Goal: Task Accomplishment & Management: Complete application form

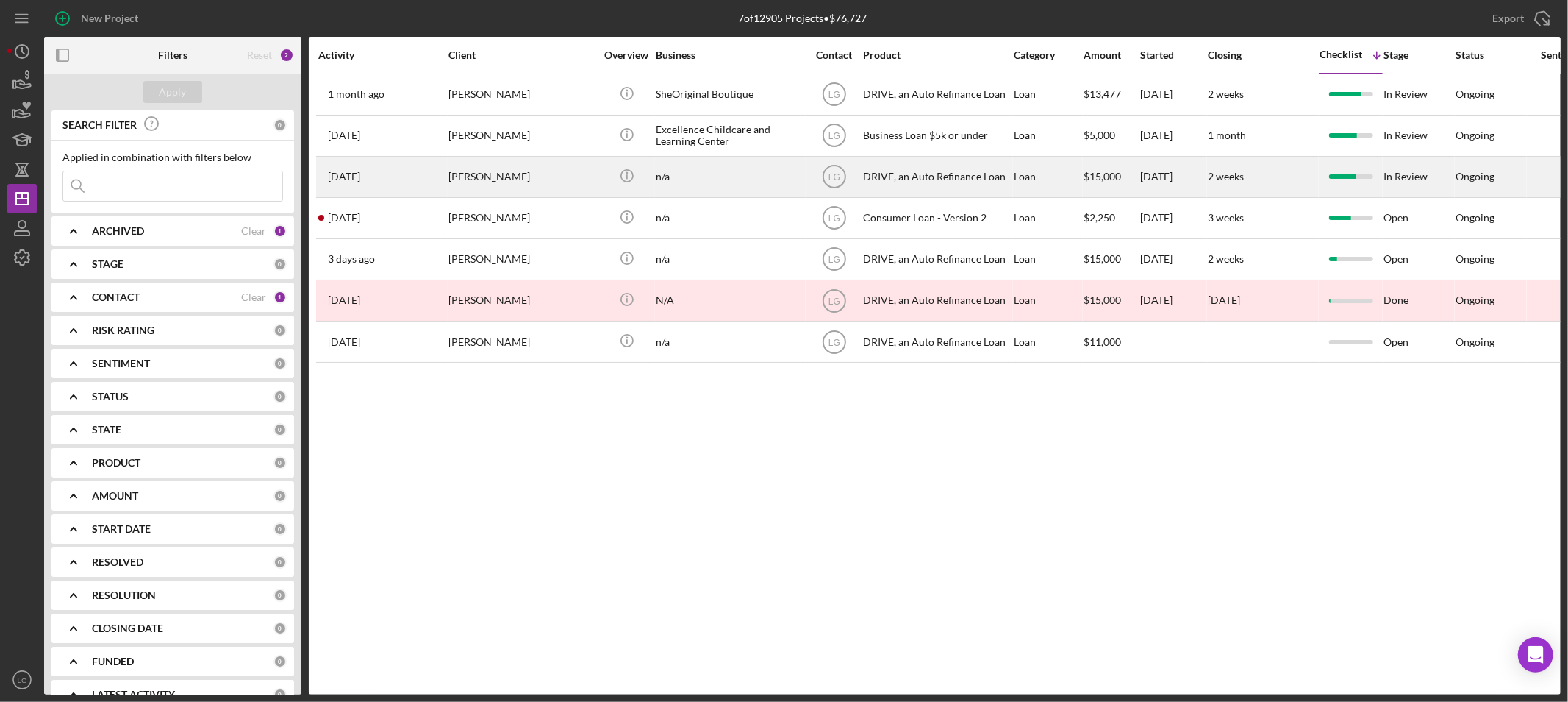
click at [450, 165] on div "Sheila Handson" at bounding box center [521, 177] width 147 height 39
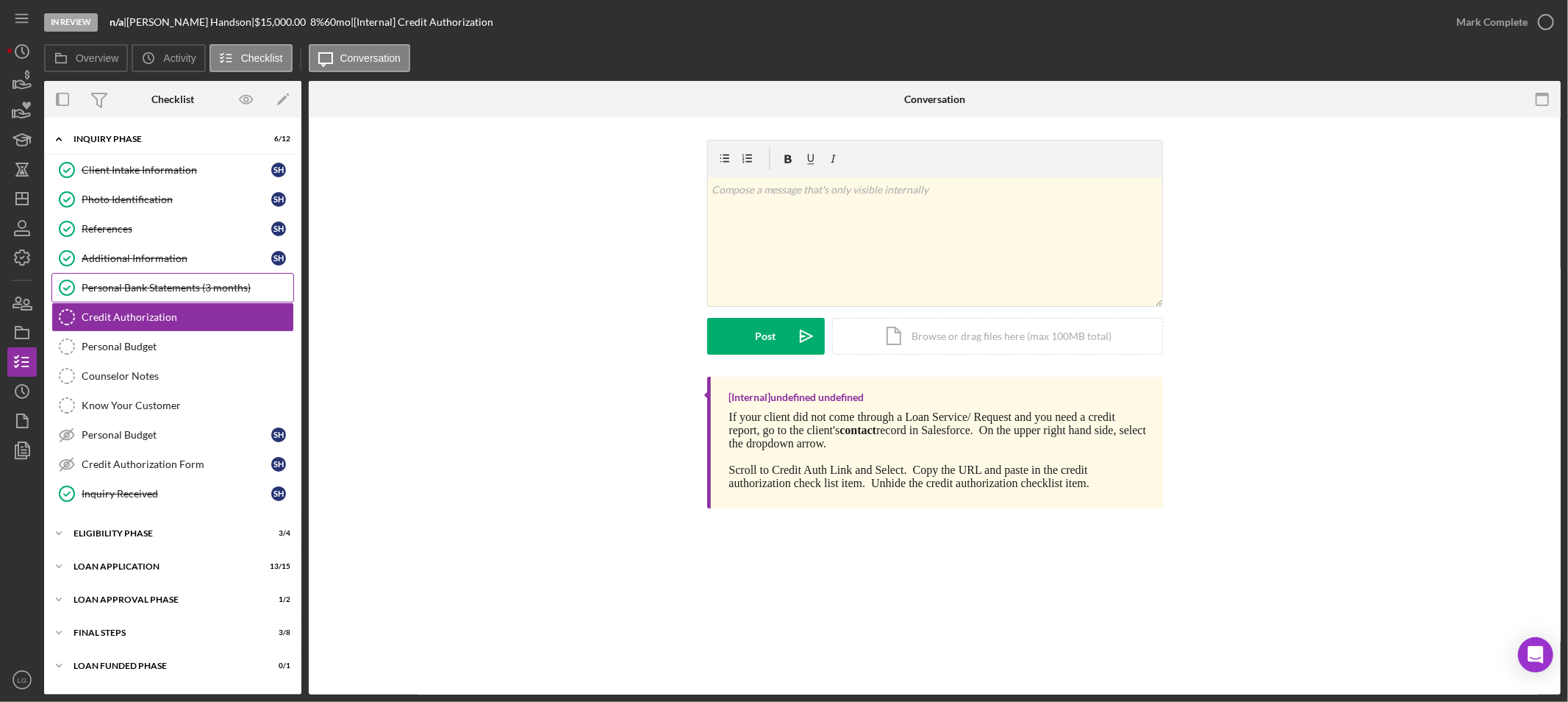
click at [159, 291] on div "Personal Bank Statements (3 months)" at bounding box center [187, 287] width 211 height 12
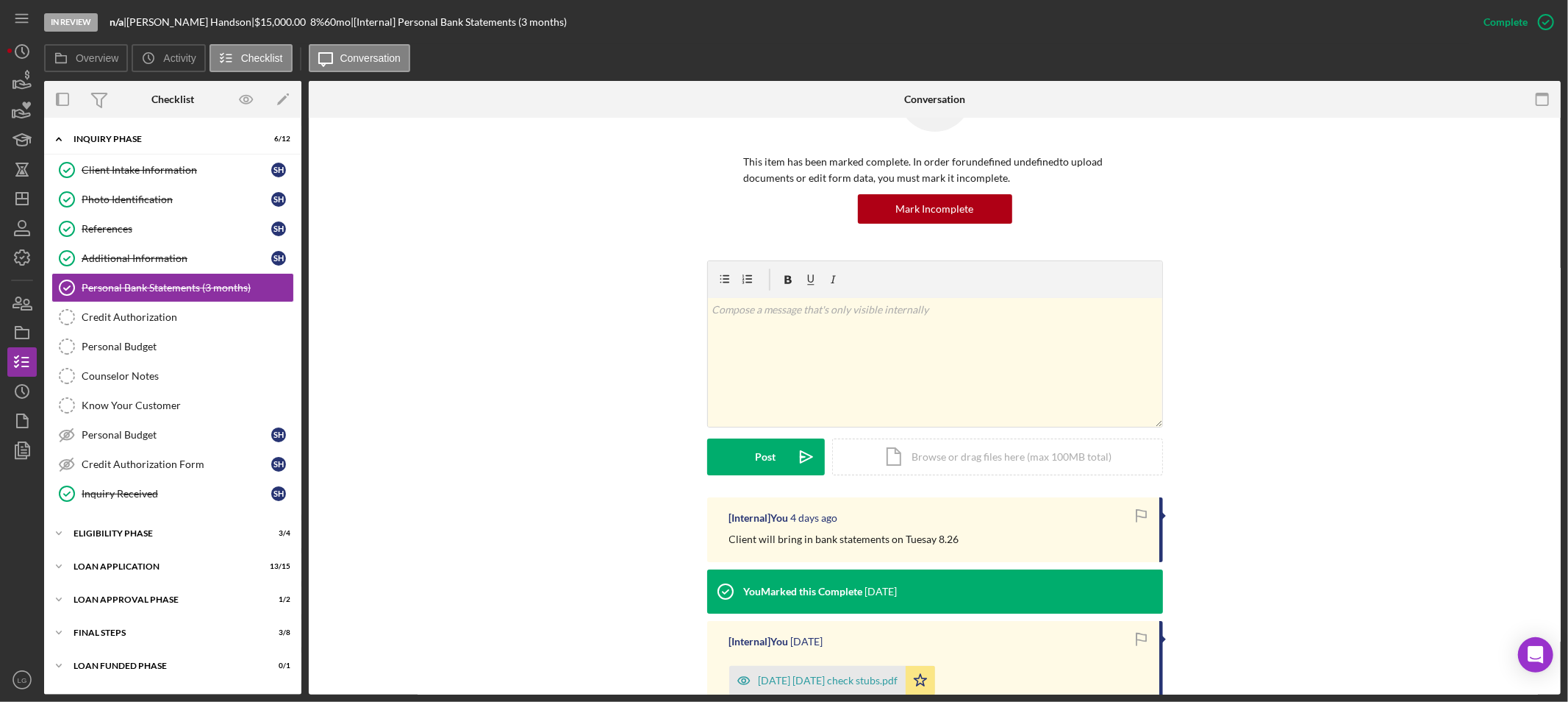
scroll to position [250, 0]
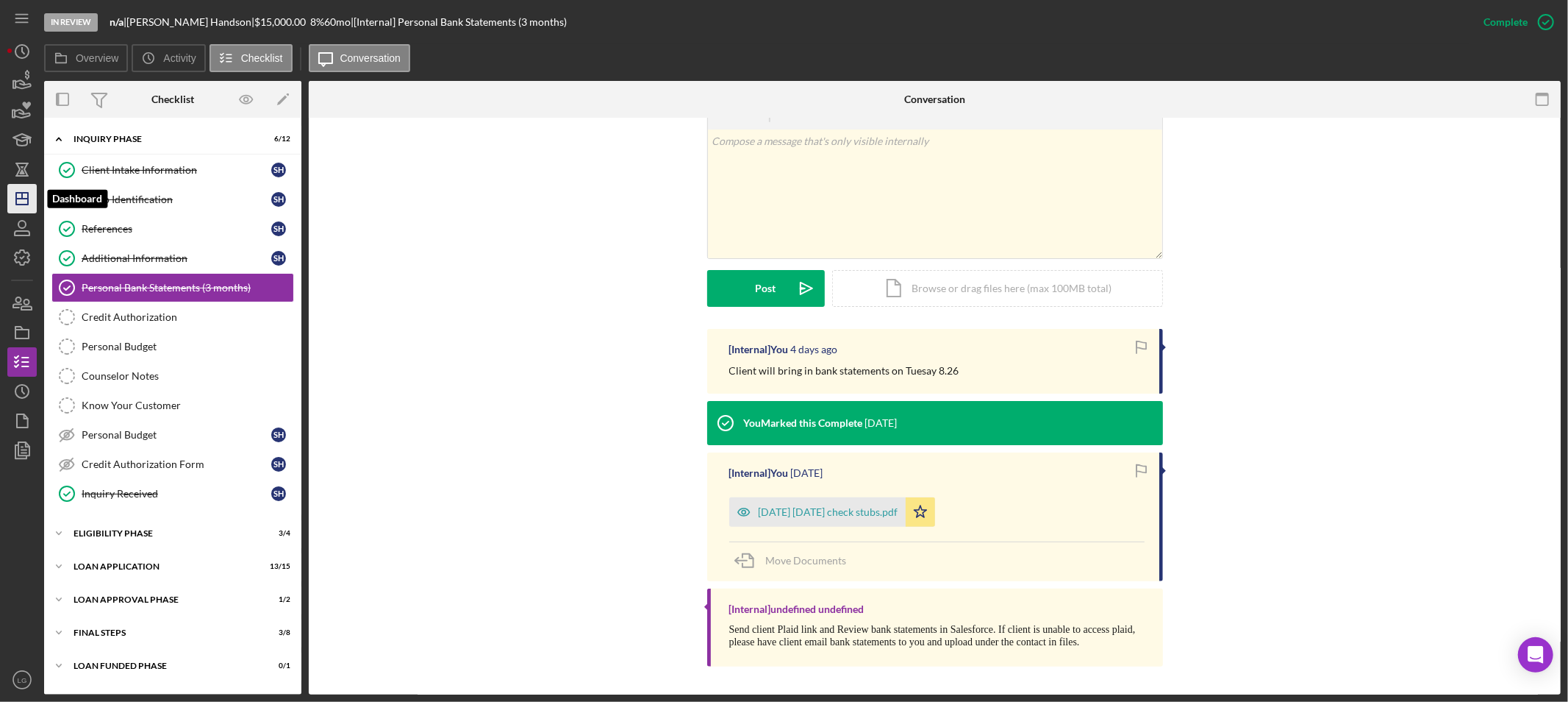
click at [15, 197] on icon "Icon/Dashboard" at bounding box center [22, 197] width 36 height 37
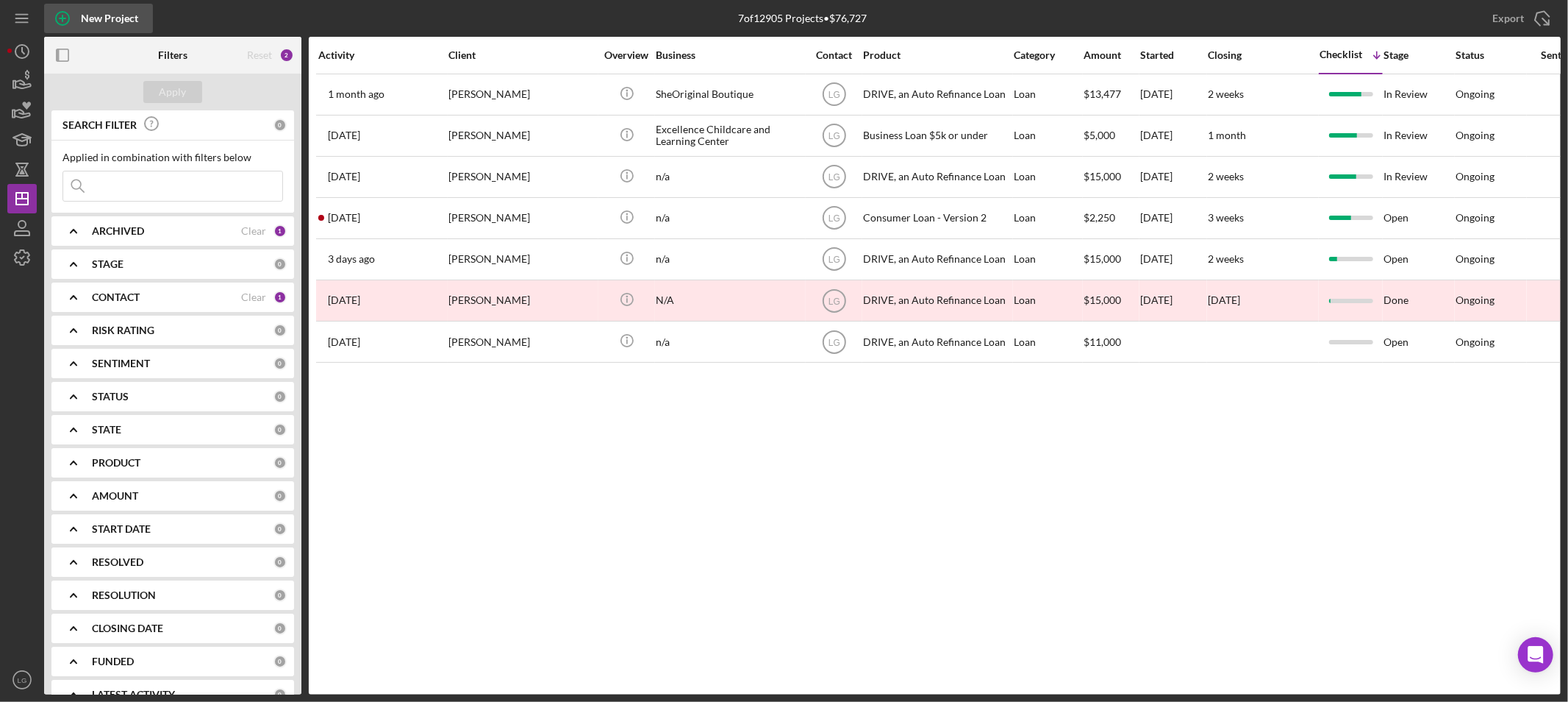
click at [54, 10] on icon "button" at bounding box center [62, 18] width 36 height 37
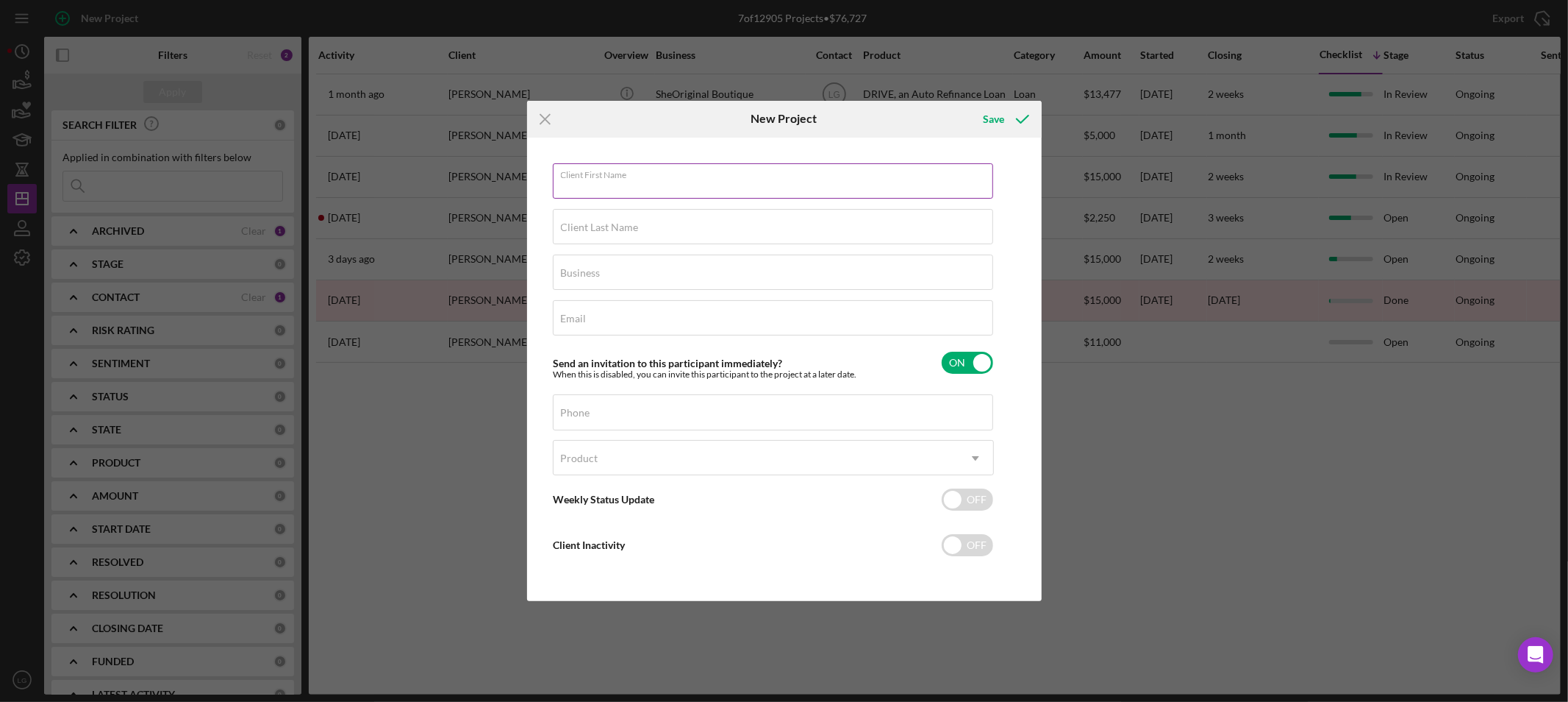
click at [656, 165] on div "Client First Name Required" at bounding box center [773, 181] width 441 height 37
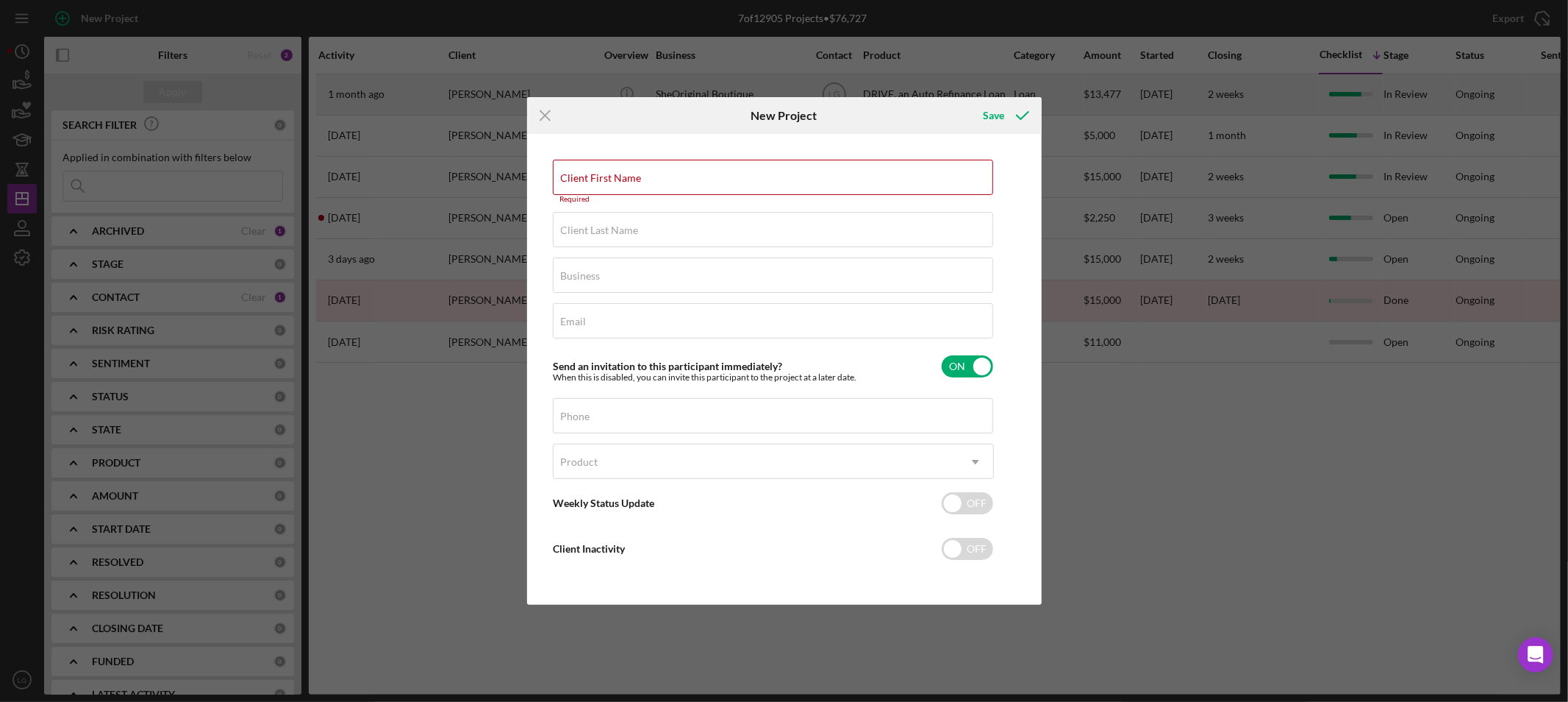
click at [544, 114] on icon "Icon/Menu Close" at bounding box center [544, 115] width 36 height 37
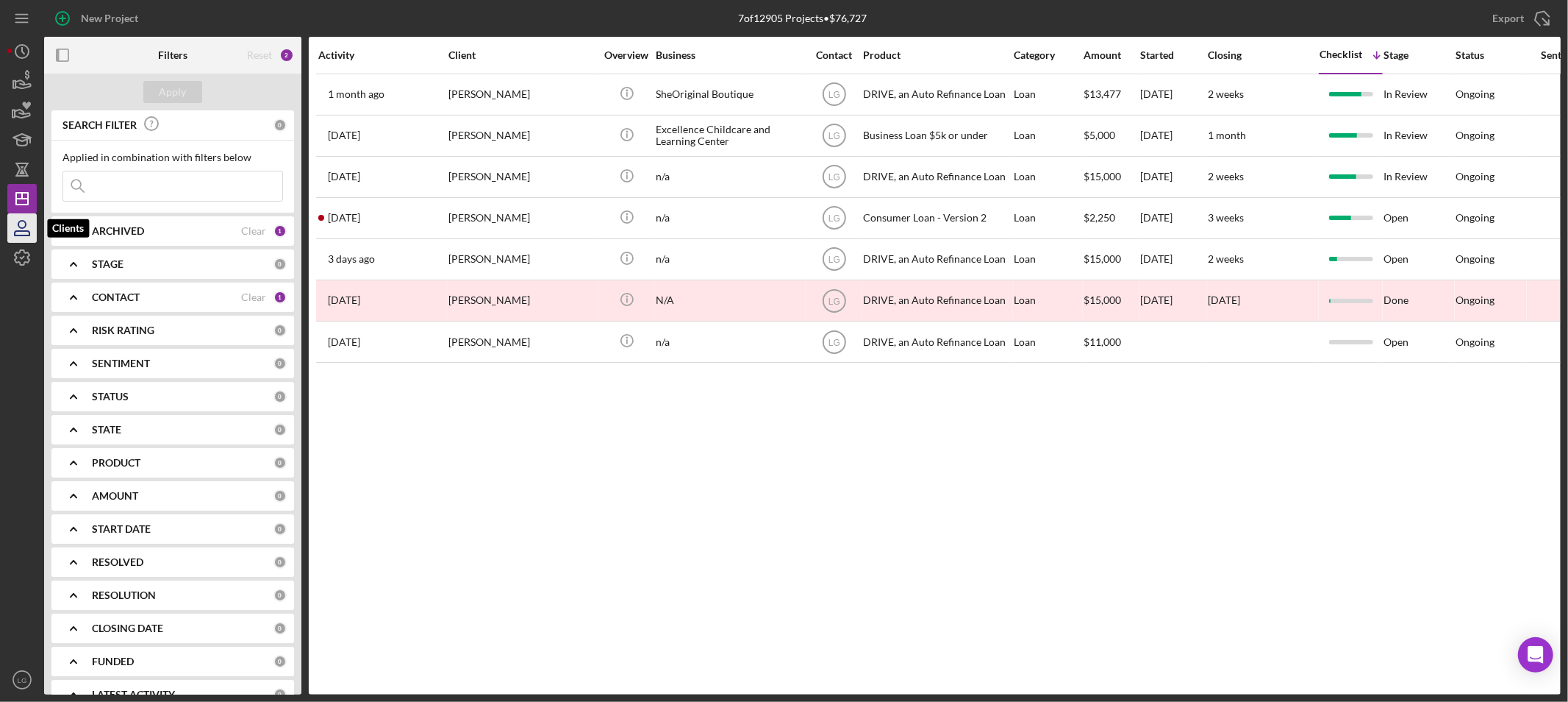
click at [26, 233] on icon "button" at bounding box center [22, 227] width 36 height 37
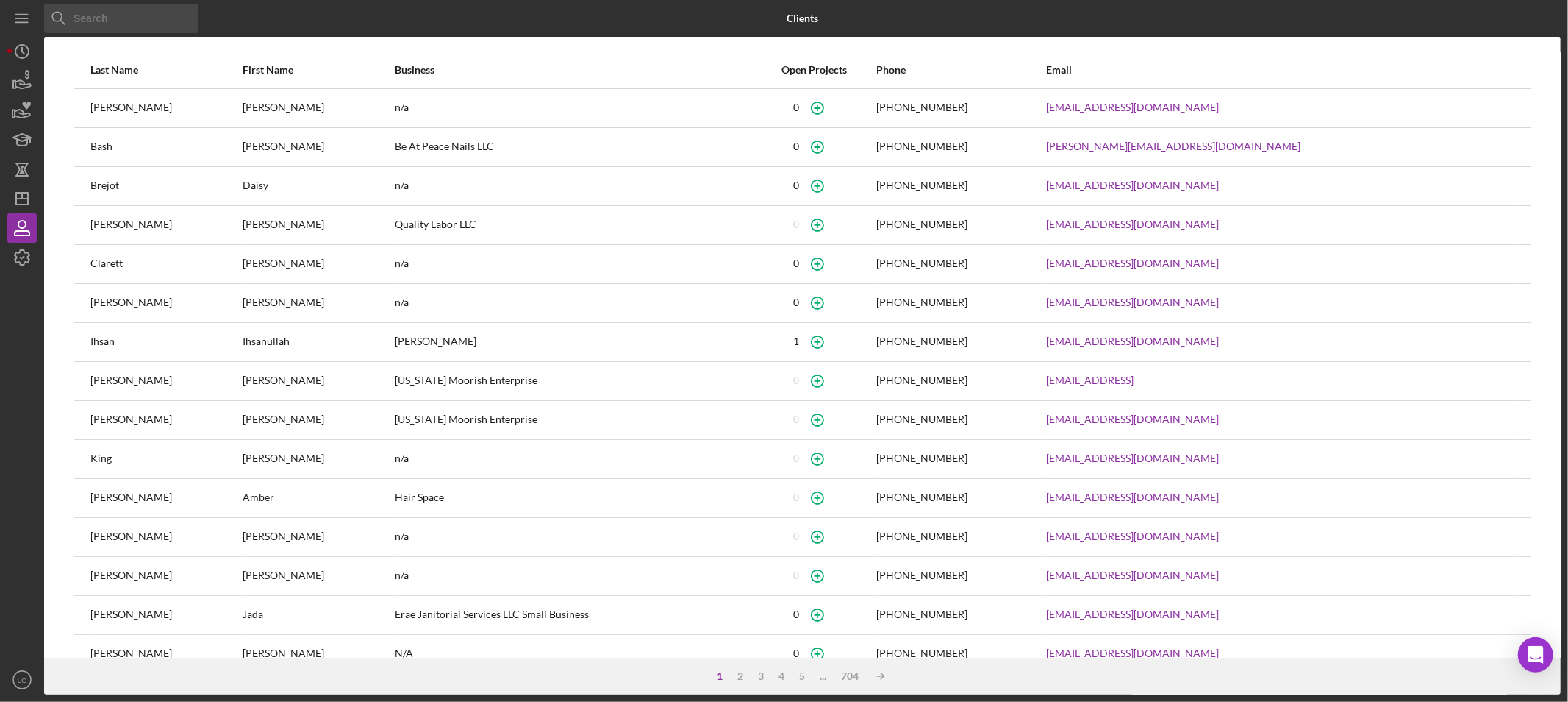
click at [103, 19] on input at bounding box center [121, 18] width 154 height 29
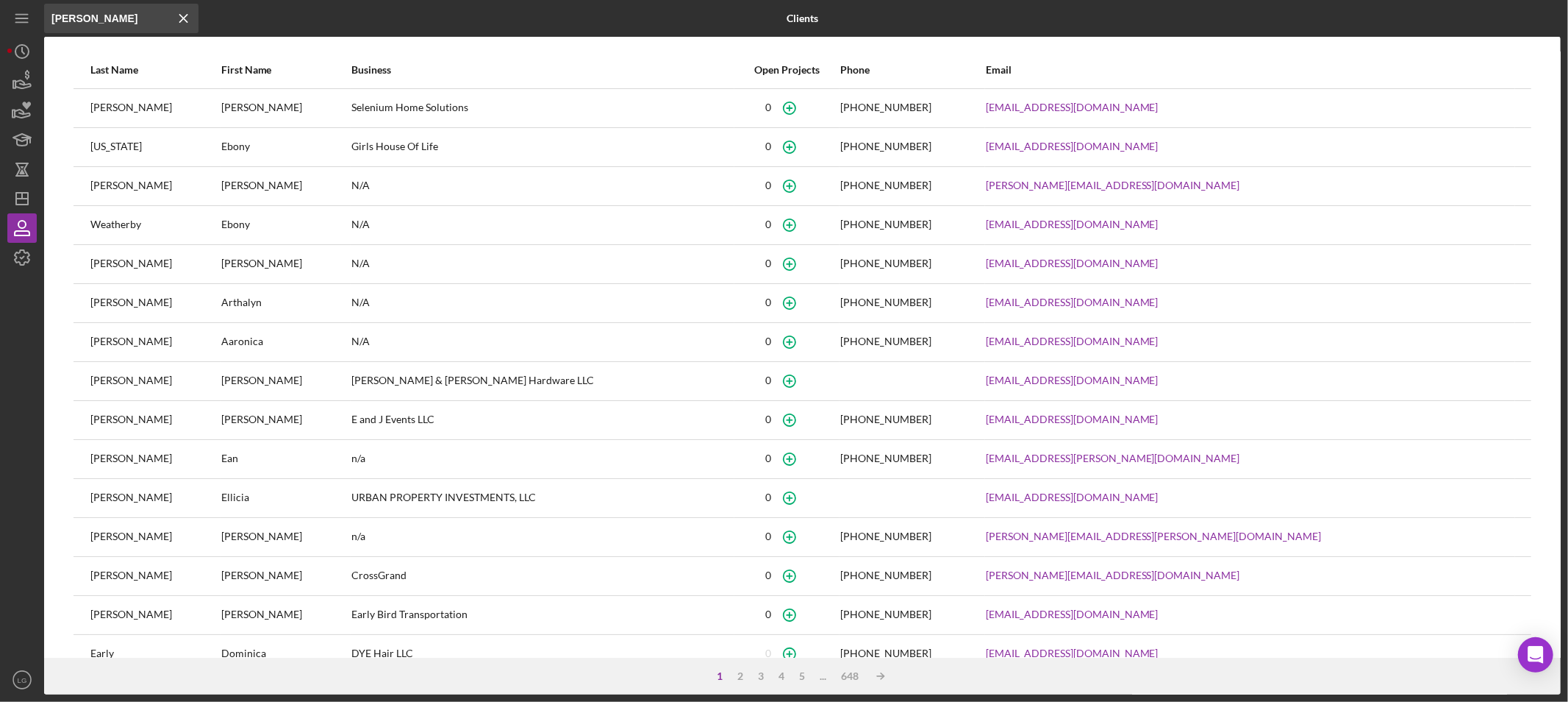
type input "ewing"
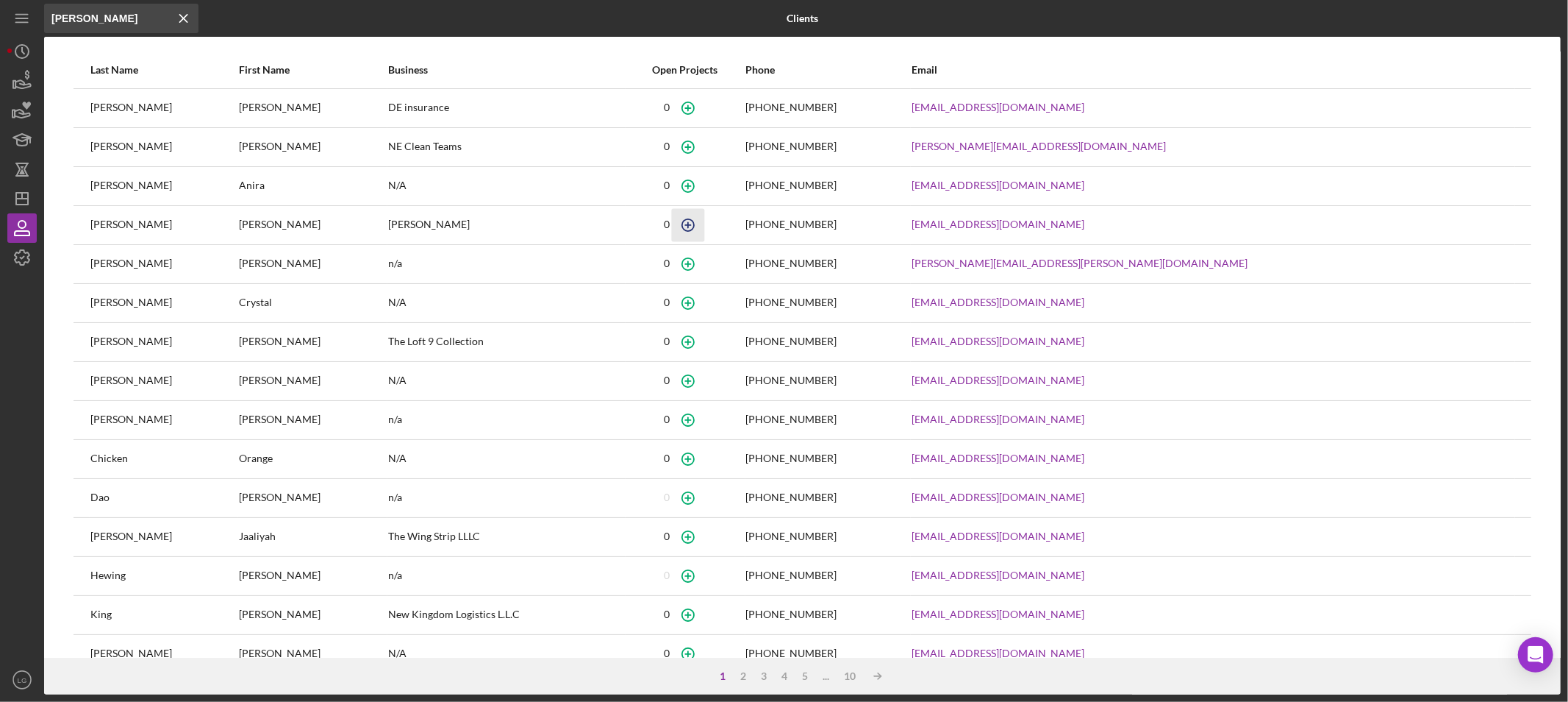
click at [704, 227] on icon "button" at bounding box center [688, 224] width 33 height 33
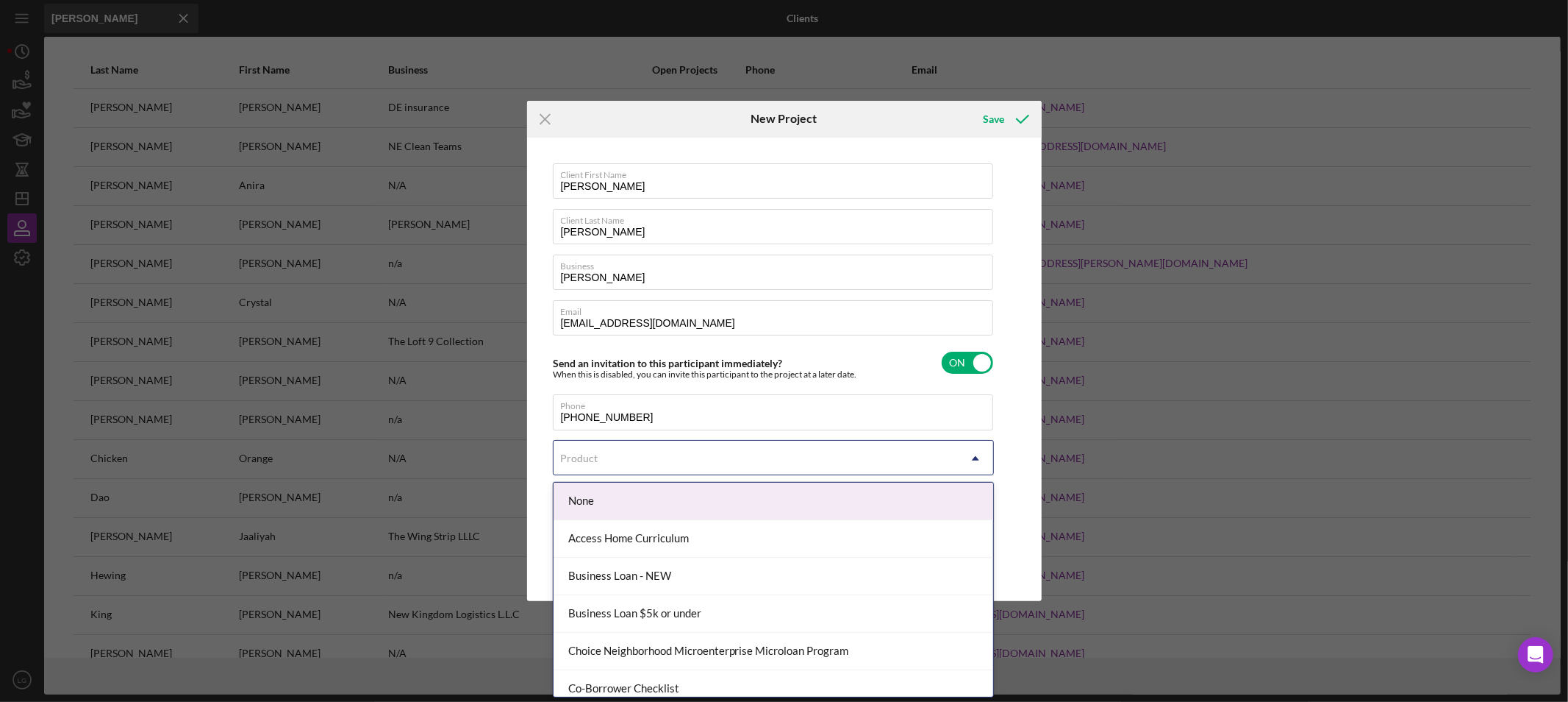
click at [719, 454] on div "Product" at bounding box center [756, 458] width 404 height 34
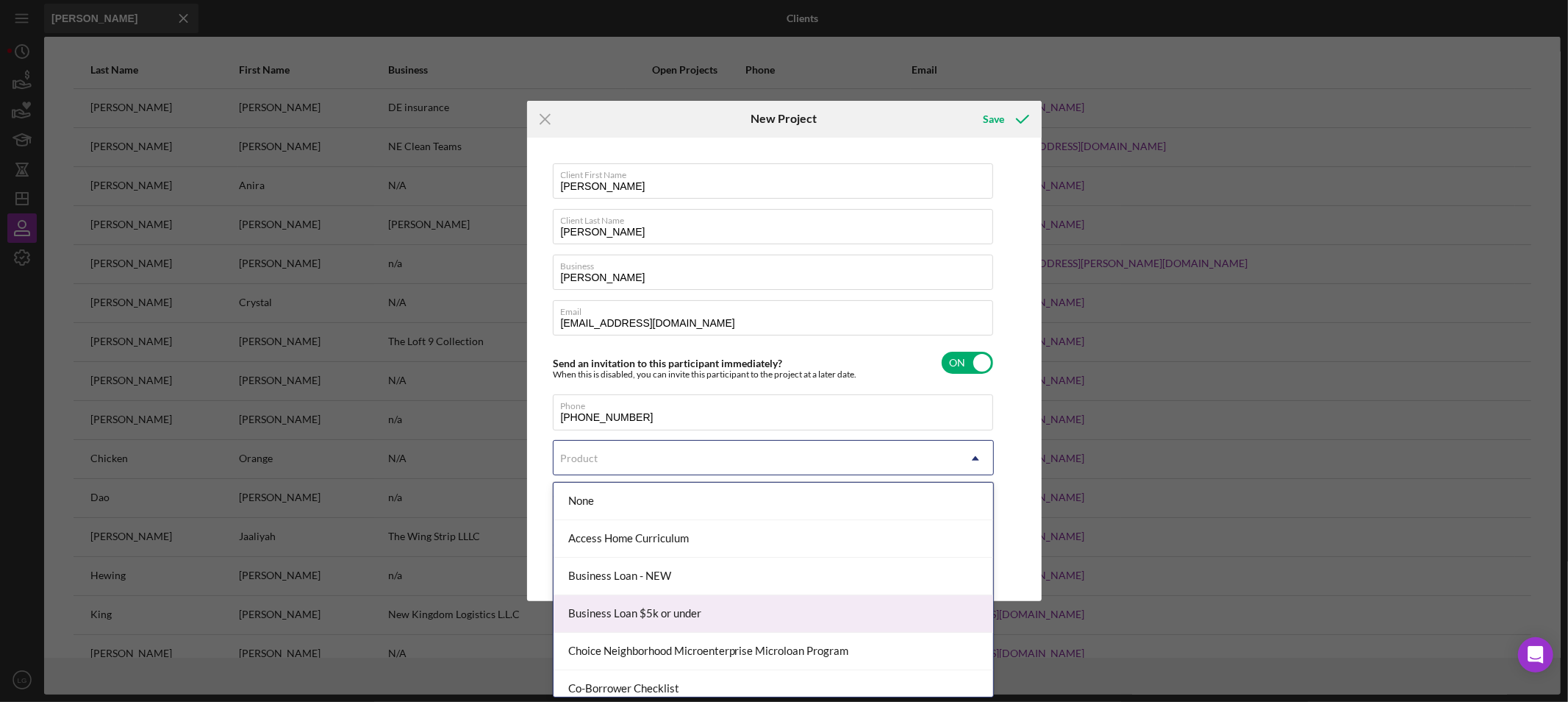
scroll to position [245, 0]
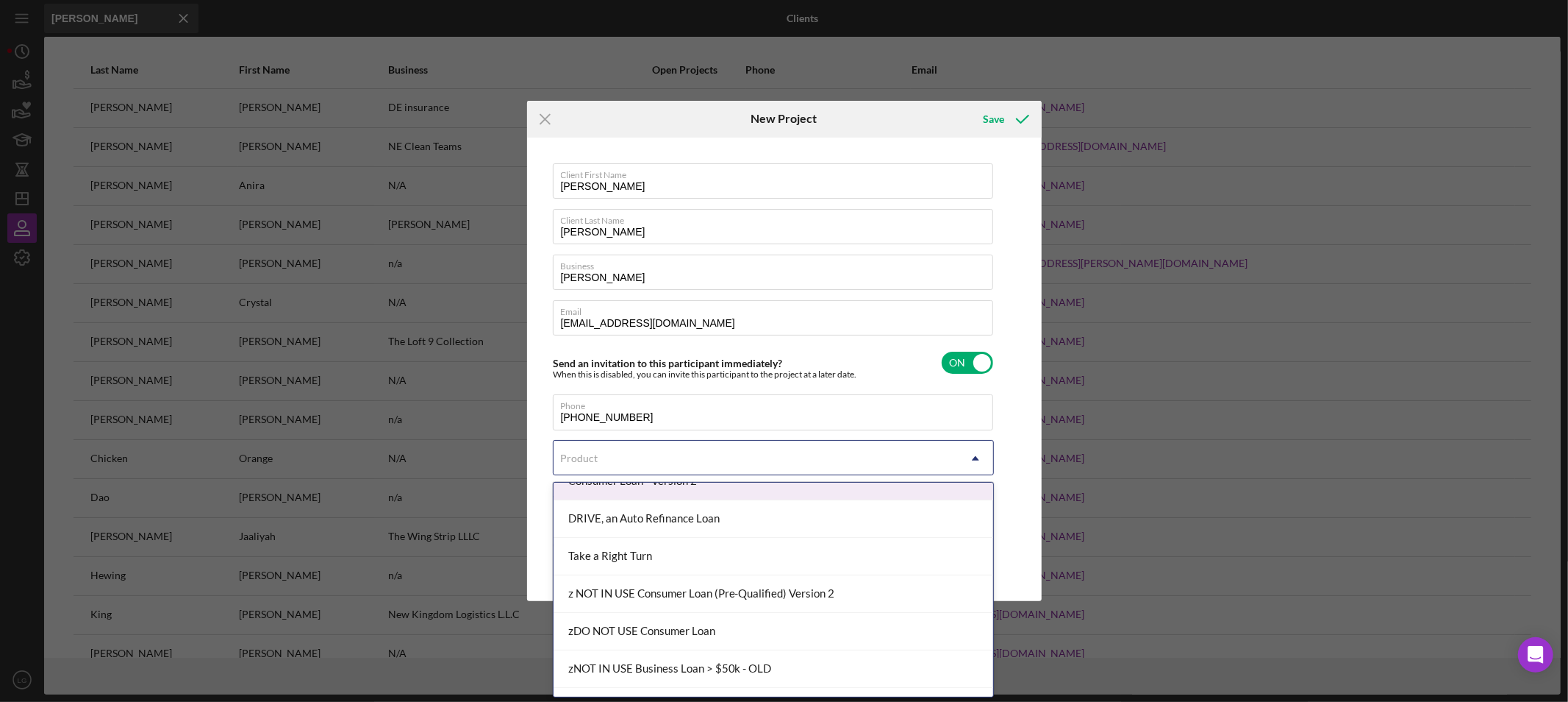
click at [652, 488] on div "Consumer Loan - Version 2" at bounding box center [774, 481] width 440 height 37
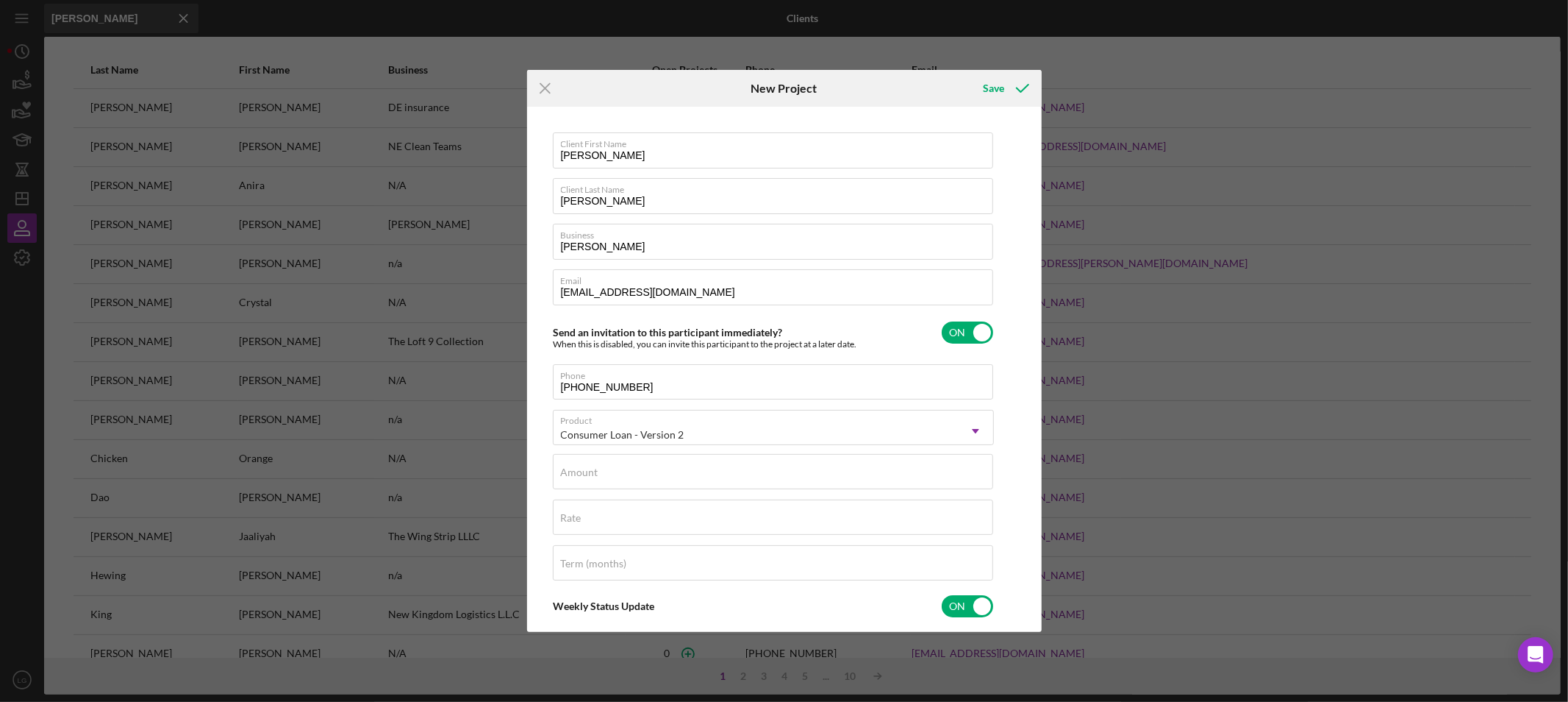
checkbox input "true"
type textarea "Thank you for your application to Justine PETERSEN! Please login to see what we…"
click at [652, 483] on input "Amount" at bounding box center [773, 472] width 441 height 36
type input "$1"
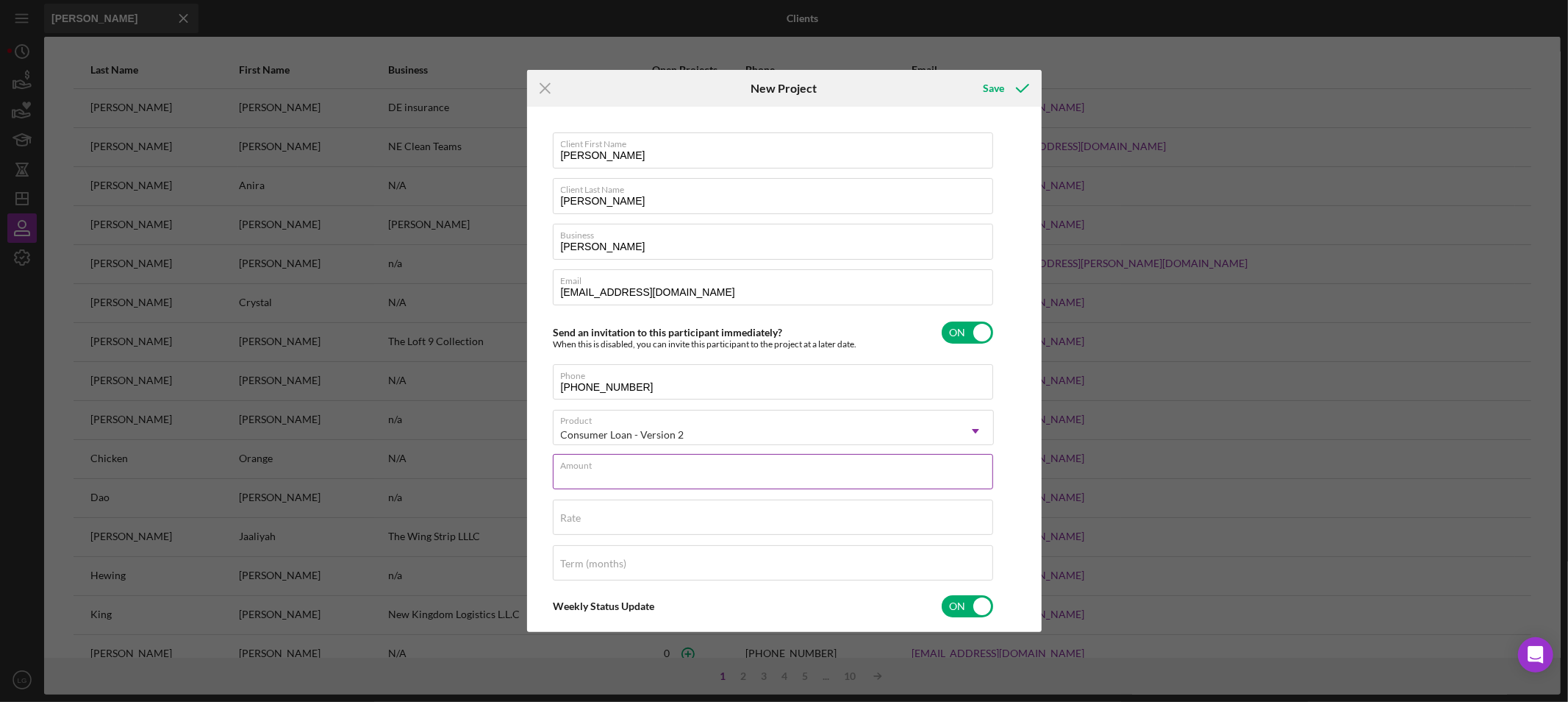
type textarea "Thank you for your application to Justine PETERSEN! Please login to see what we…"
type input "$13"
type textarea "Thank you for your application to Justine PETERSEN! Please login to see what we…"
type input "$130"
type textarea "Thank you for your application to Justine PETERSEN! Please login to see what we…"
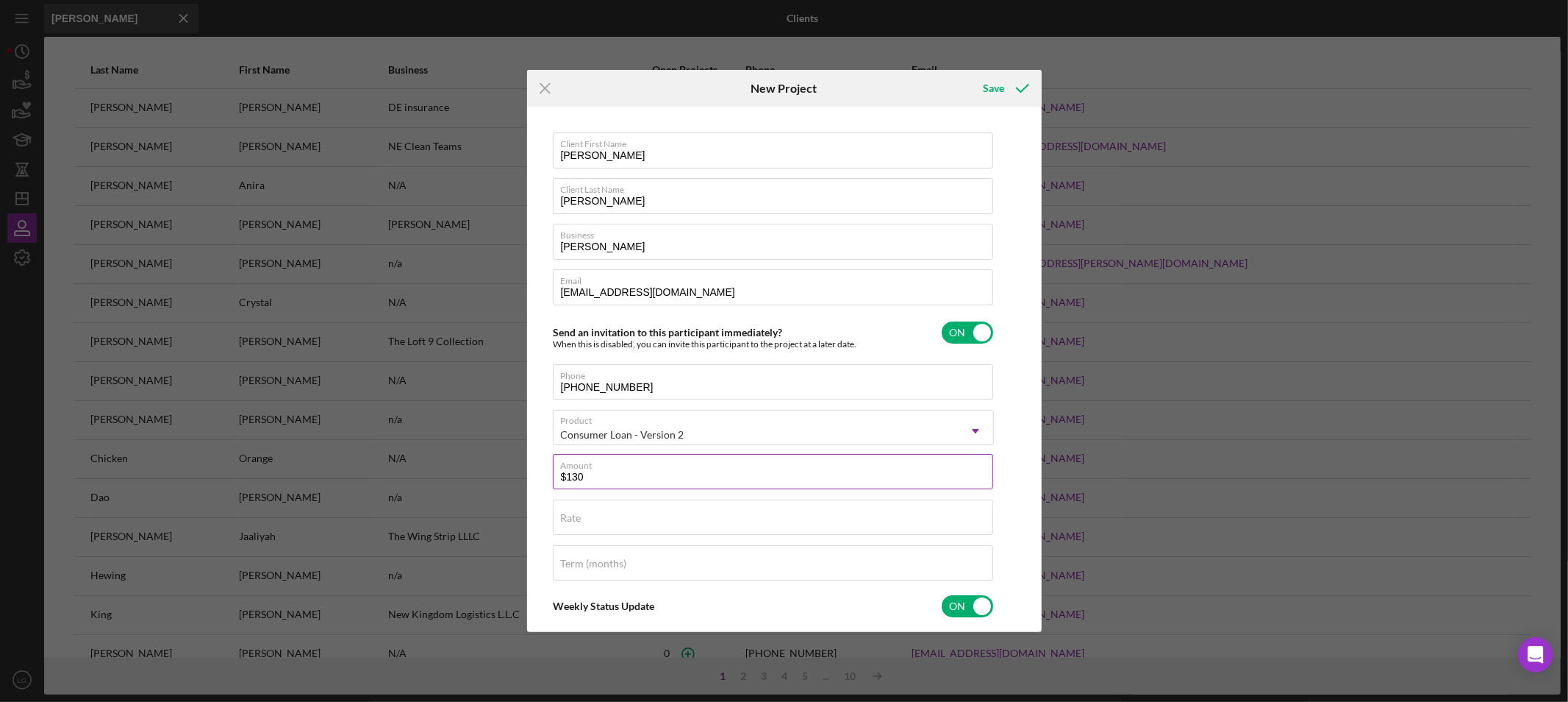
type input "$1,300"
type textarea "Thank you for your application to Justine PETERSEN! Please login to see what we…"
type input "$130"
type textarea "Thank you for your application to Justine PETERSEN! Please login to see what we…"
type input "$13"
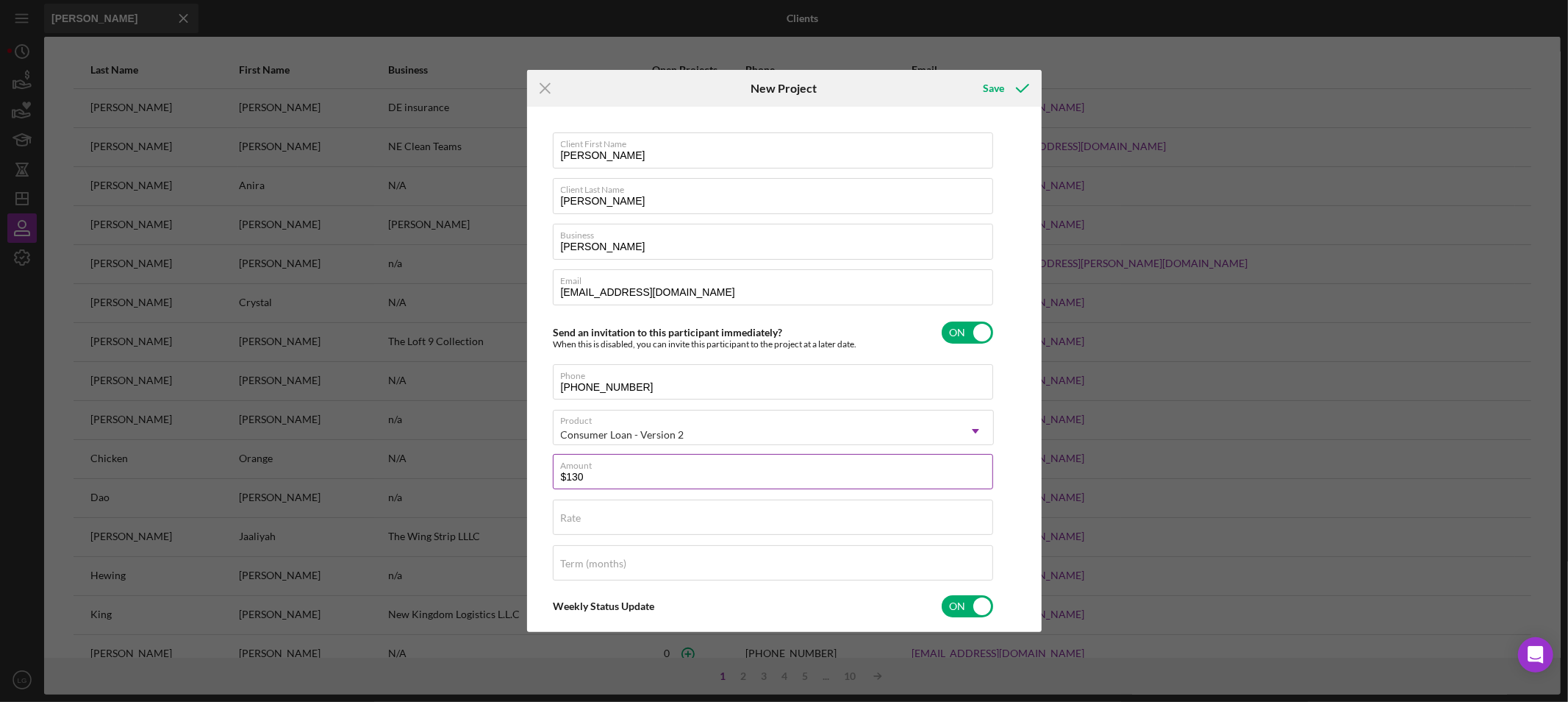
type textarea "Thank you for your application to Justine PETERSEN! Please login to see what we…"
type input "$1"
type textarea "Thank you for your application to Justine PETERSEN! Please login to see what we…"
type input "$15"
type textarea "Thank you for your application to Justine PETERSEN! Please login to see what we…"
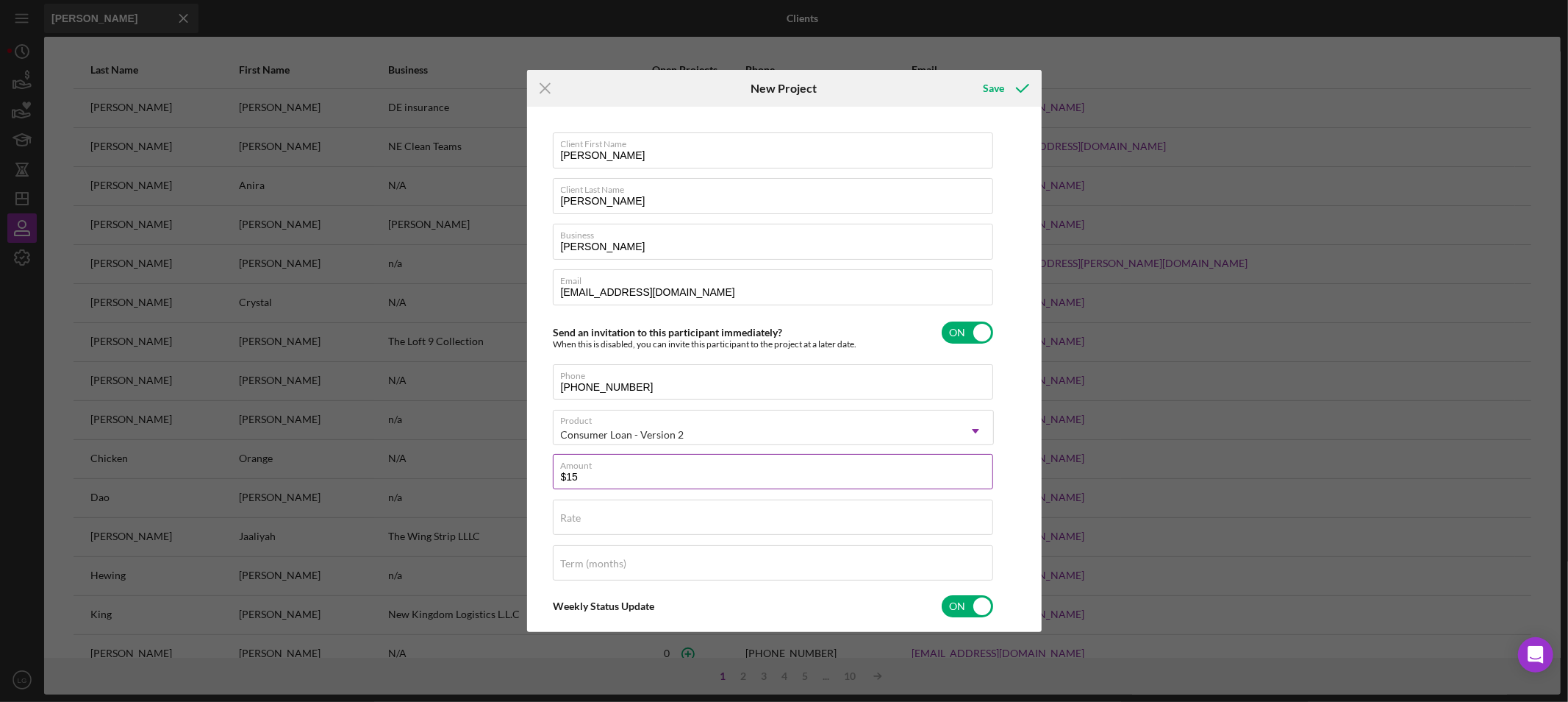
type input "$150"
type textarea "Thank you for your application to Justine PETERSEN! Please login to see what we…"
type input "$1,500"
type textarea "Thank you for your application to Justine PETERSEN! Please login to see what we…"
type input "$1,500"
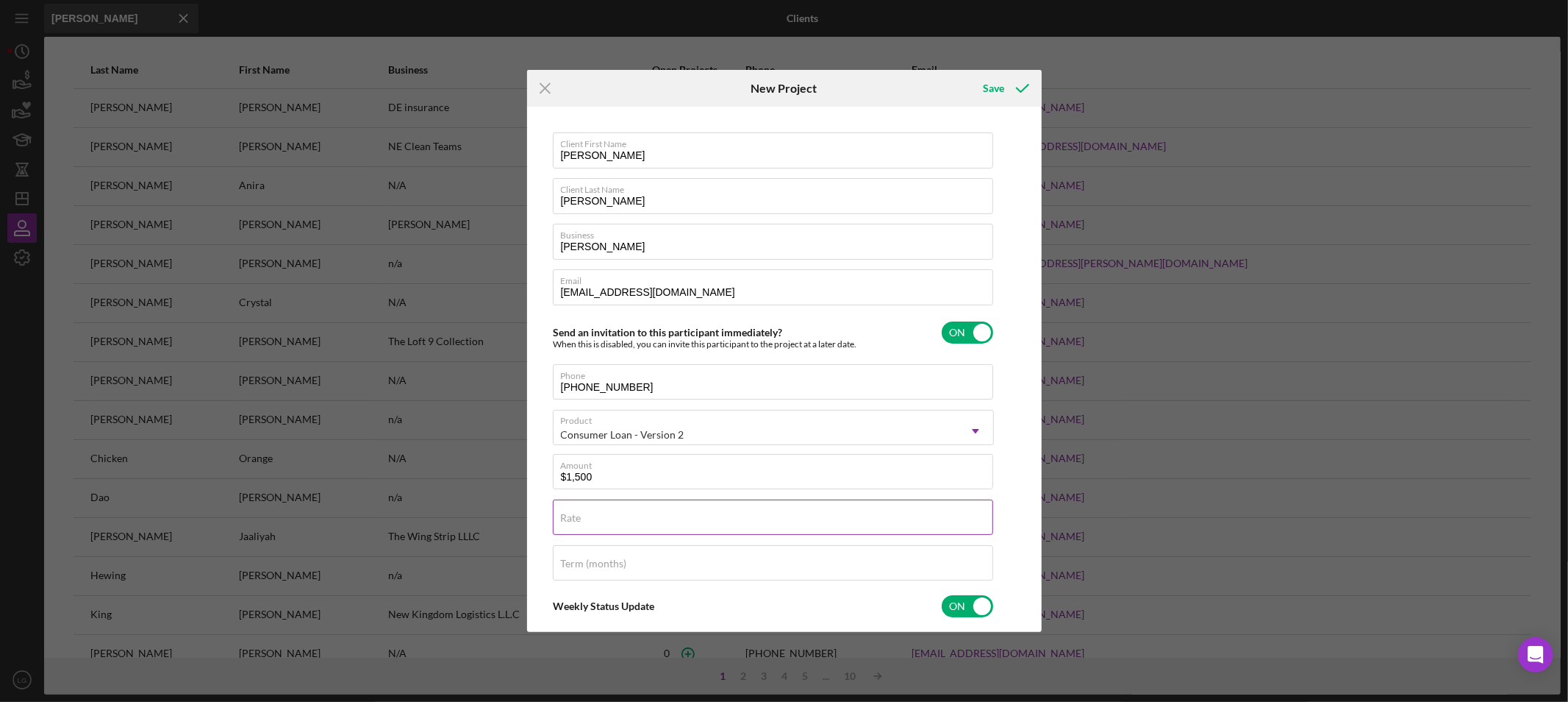
type textarea "Thank you for your application to Justine PETERSEN! Please login to see what we…"
click at [603, 510] on div "Rate" at bounding box center [773, 517] width 441 height 37
type input "0%"
type textarea "Thank you for your application to Justine PETERSEN! Please login to see what we…"
type input "0.000%"
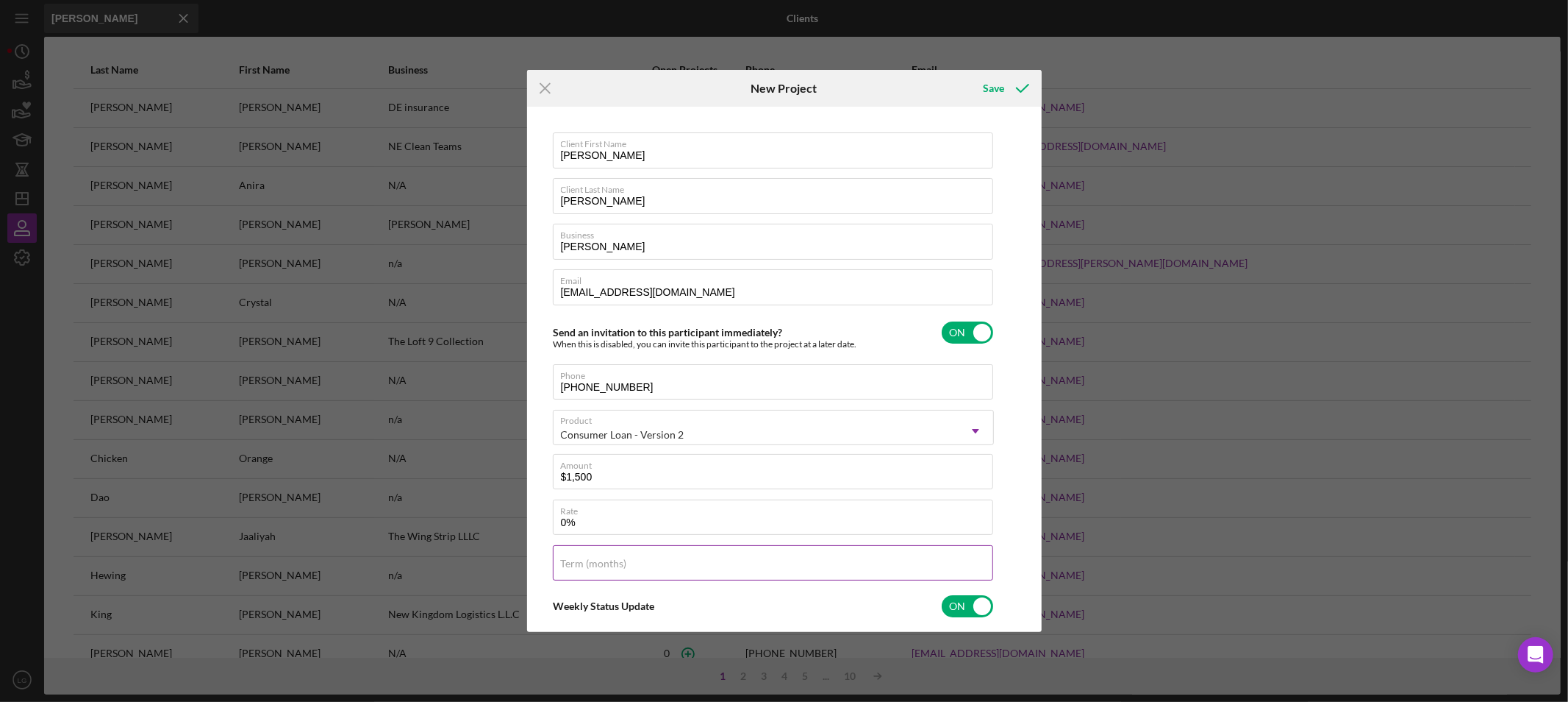
type textarea "Thank you for your application to Justine PETERSEN! Please login to see what we…"
click at [675, 552] on div "Term (months)" at bounding box center [773, 563] width 441 height 37
type input "6"
type textarea "Thank you for your application to Justine PETERSEN! Please login to see what we…"
type input "60"
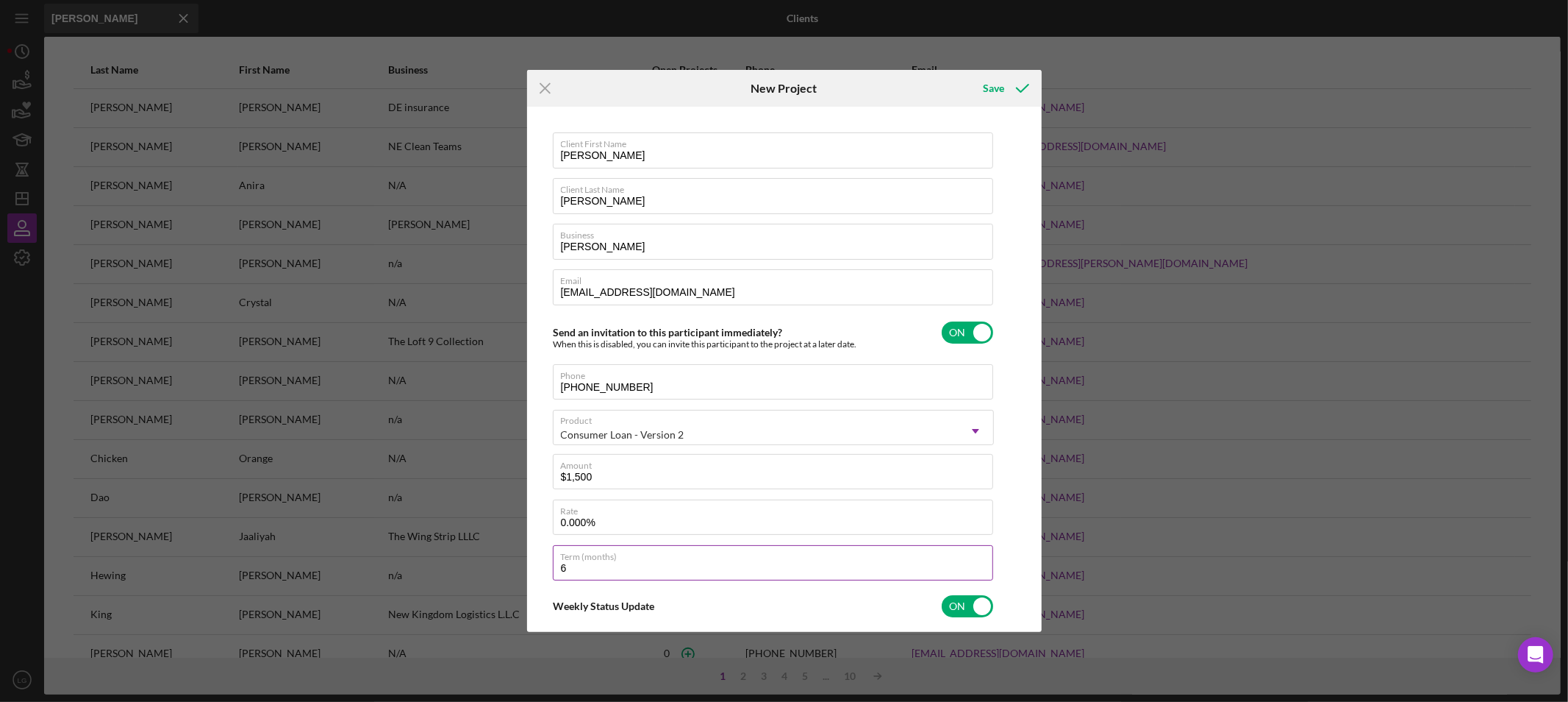
type textarea "Thank you for your application to Justine PETERSEN! Please login to see what we…"
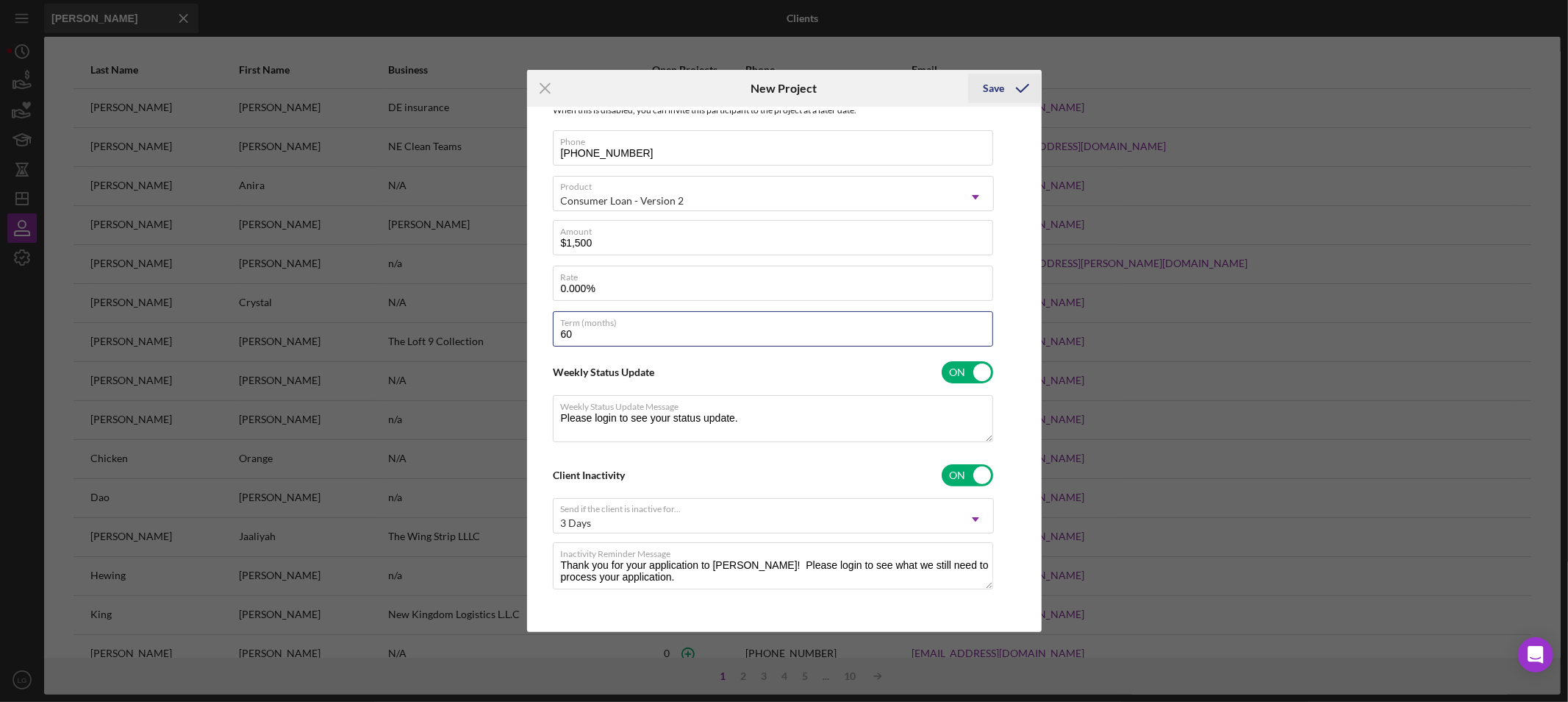
type input "60"
click at [996, 94] on div "Save" at bounding box center [993, 88] width 22 height 29
type textarea "Thank you for your application to Justine PETERSEN! Please login to see what we…"
checkbox input "false"
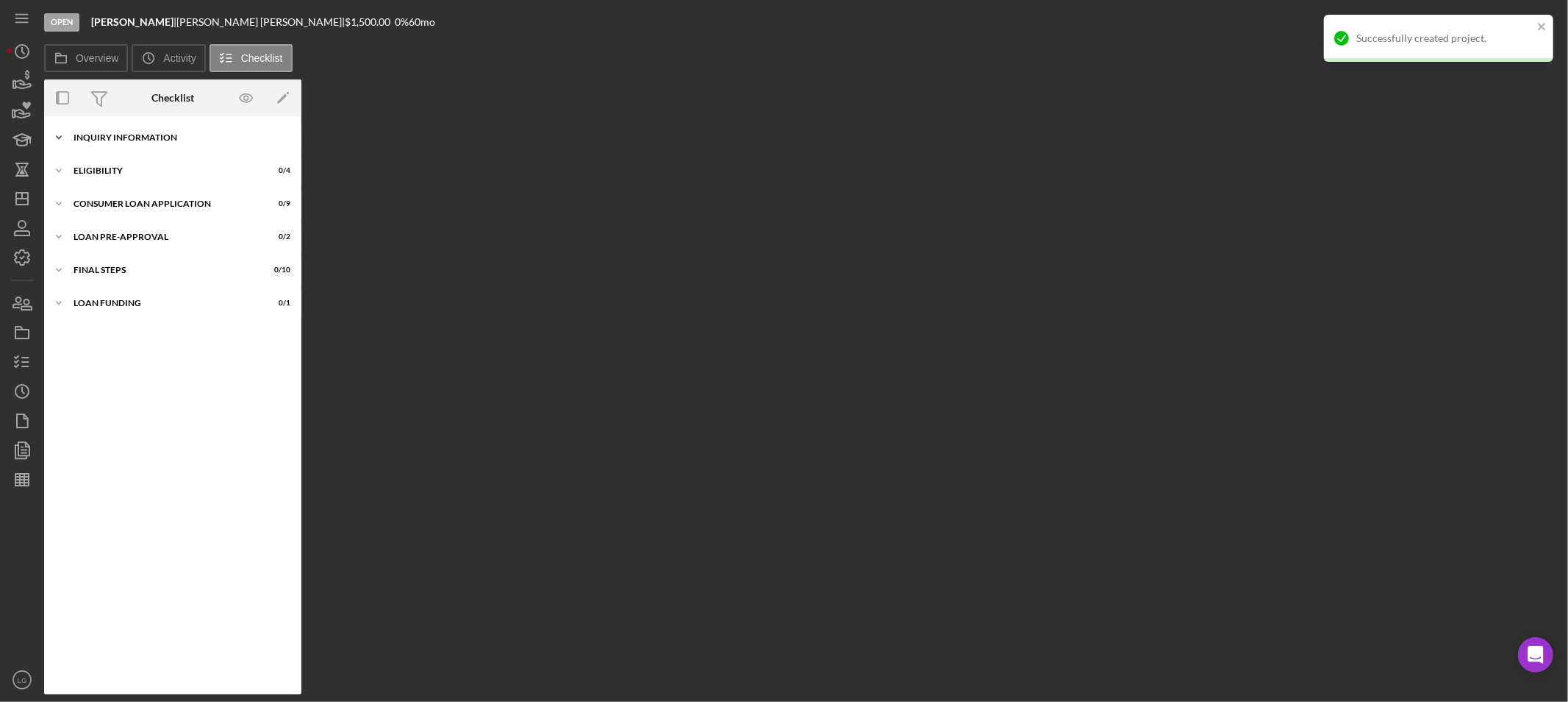
click at [127, 141] on div "Inquiry Information" at bounding box center [179, 137] width 210 height 8
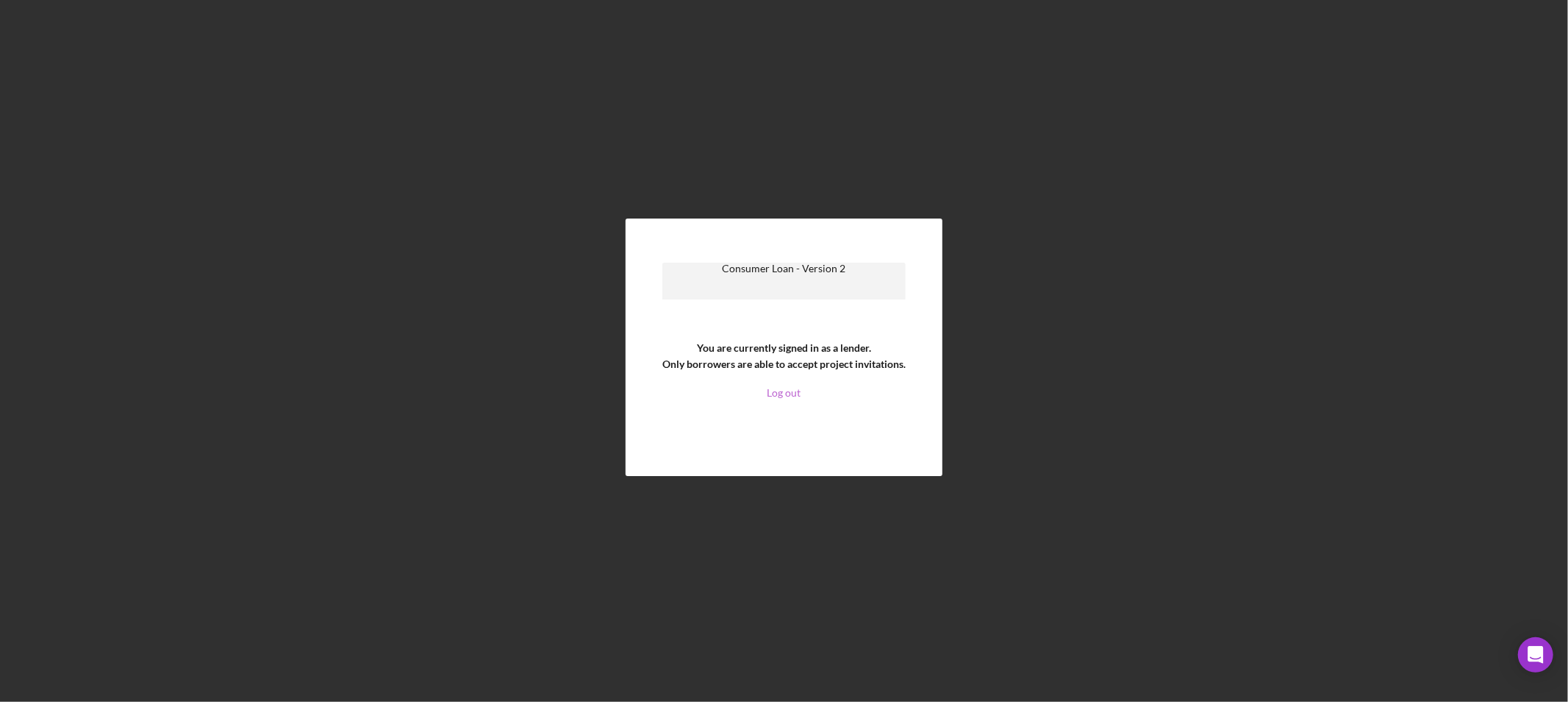
click at [782, 397] on link "Log out" at bounding box center [784, 392] width 34 height 12
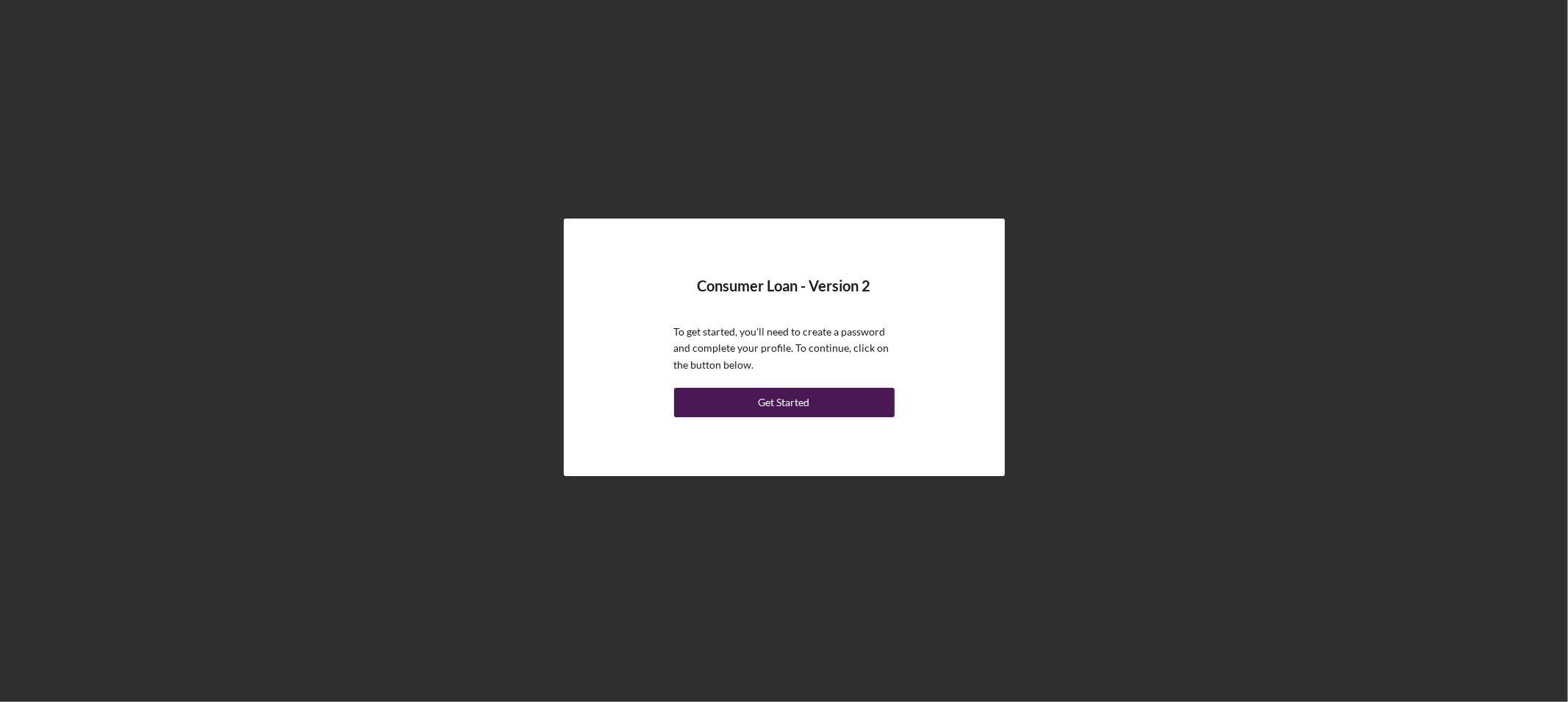
click at [780, 401] on div "Get Started" at bounding box center [784, 402] width 51 height 29
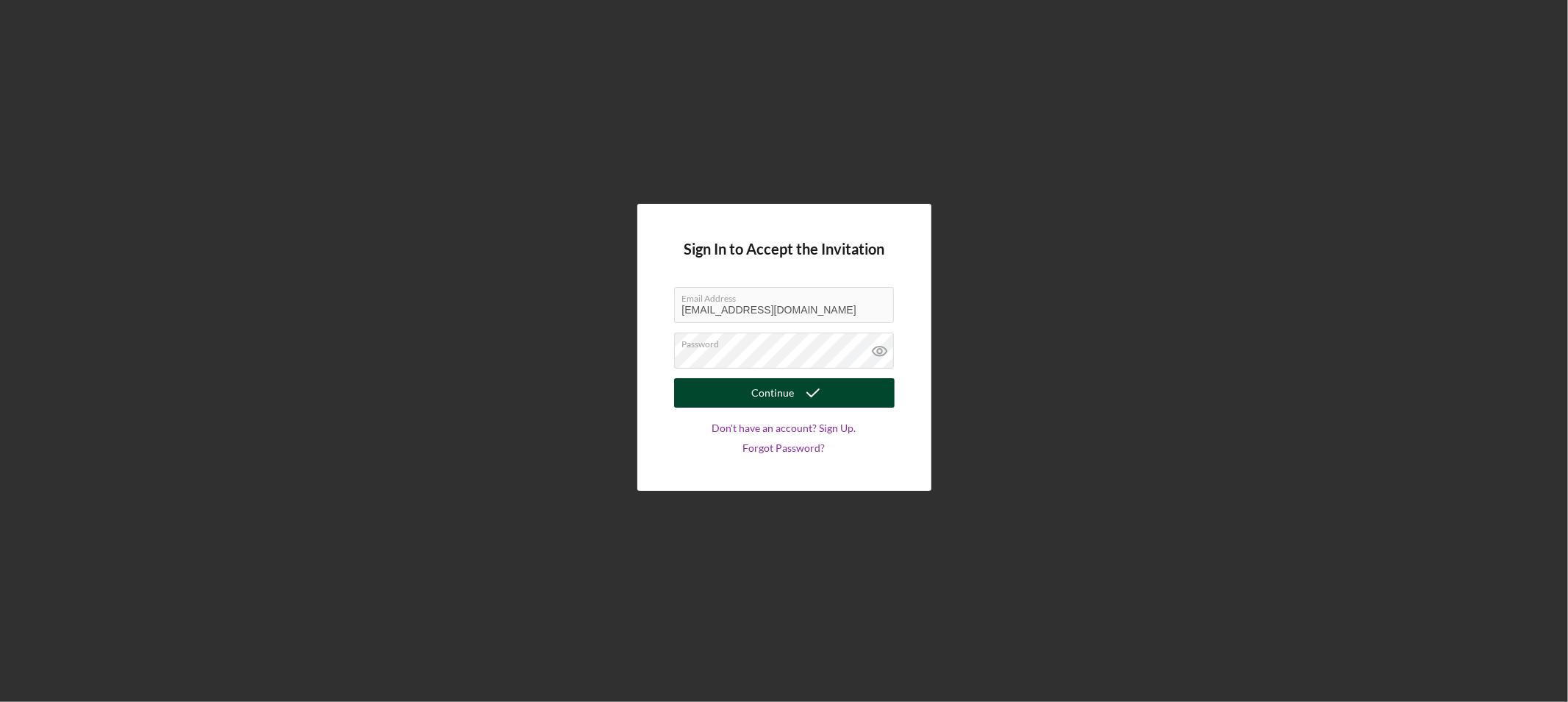
click at [776, 396] on div "Continue" at bounding box center [774, 392] width 43 height 29
